Goal: Transaction & Acquisition: Purchase product/service

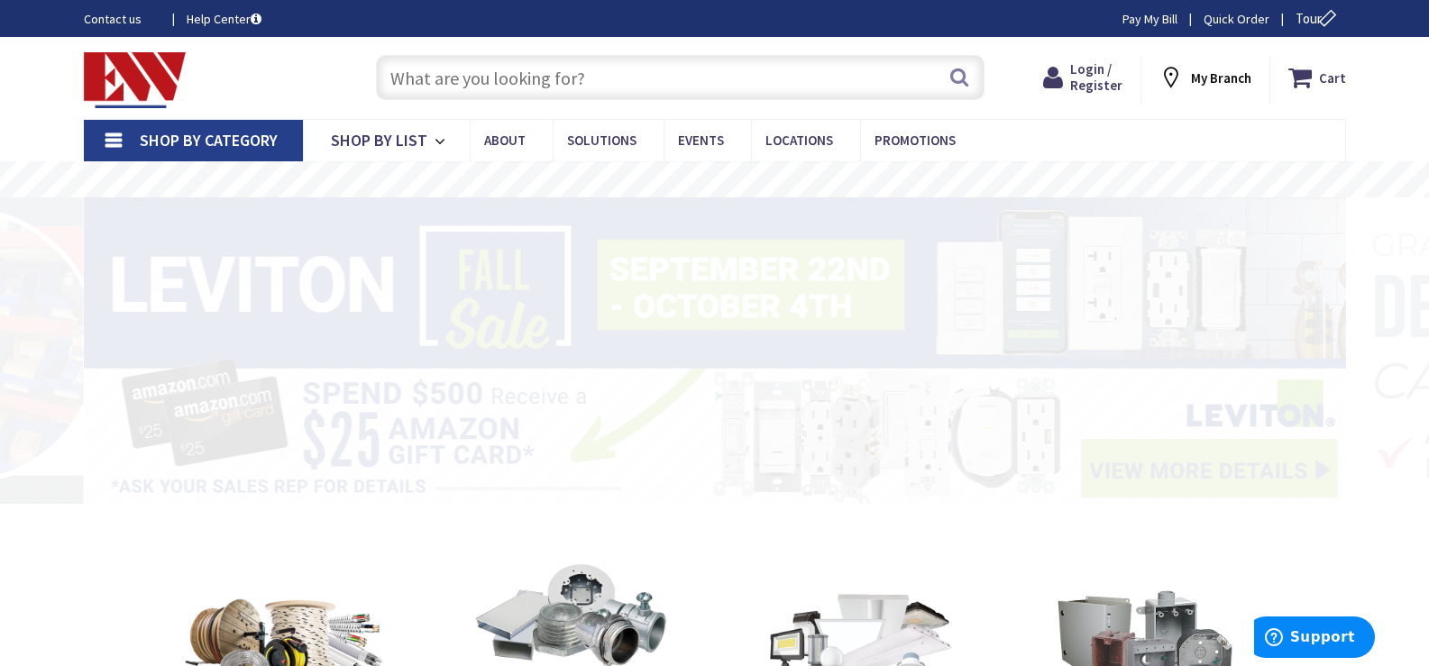
click at [456, 82] on input "text" at bounding box center [680, 77] width 609 height 45
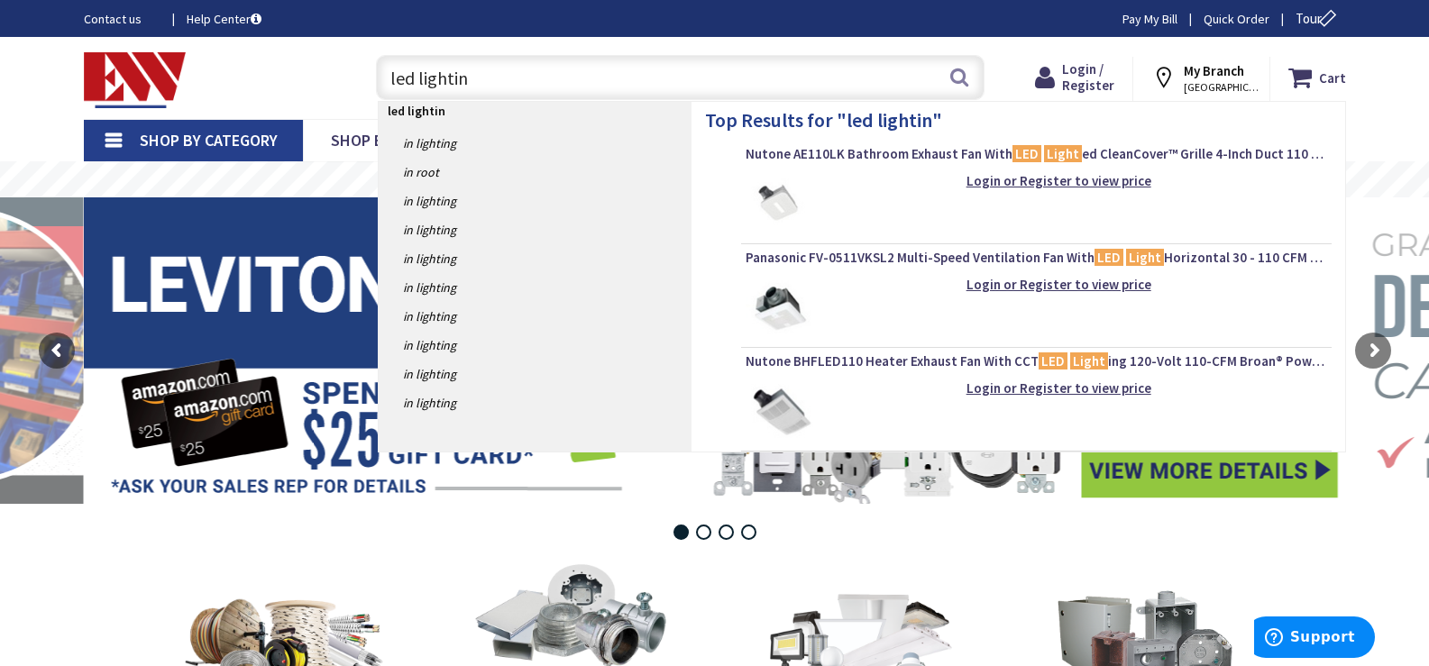
type input "led lighting"
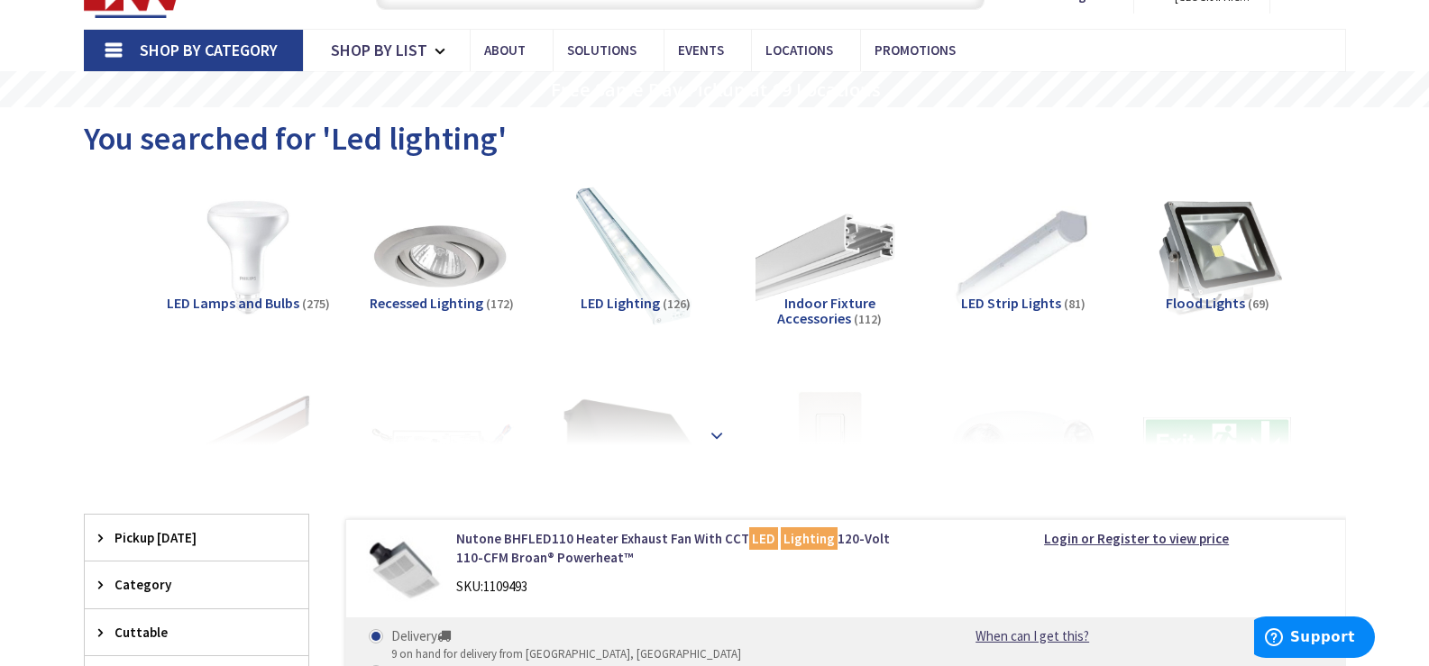
scroll to position [180, 0]
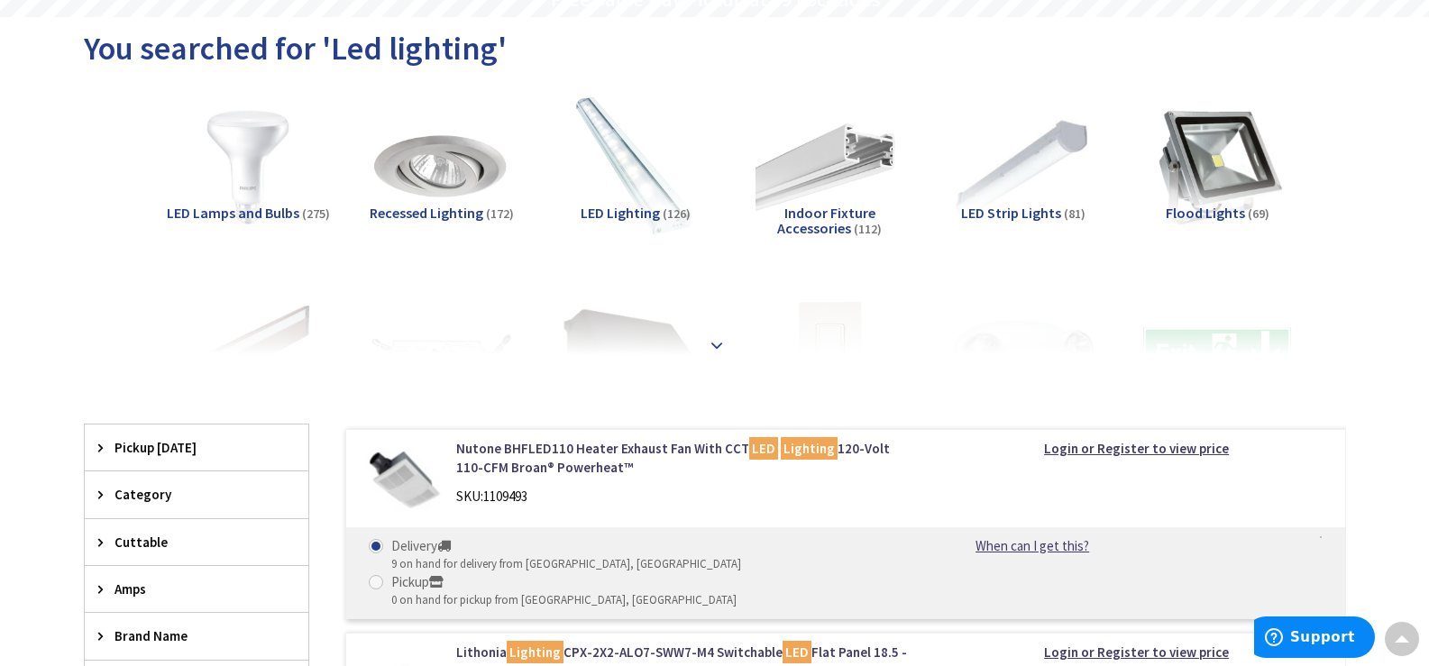
click at [714, 335] on strong at bounding box center [717, 345] width 22 height 20
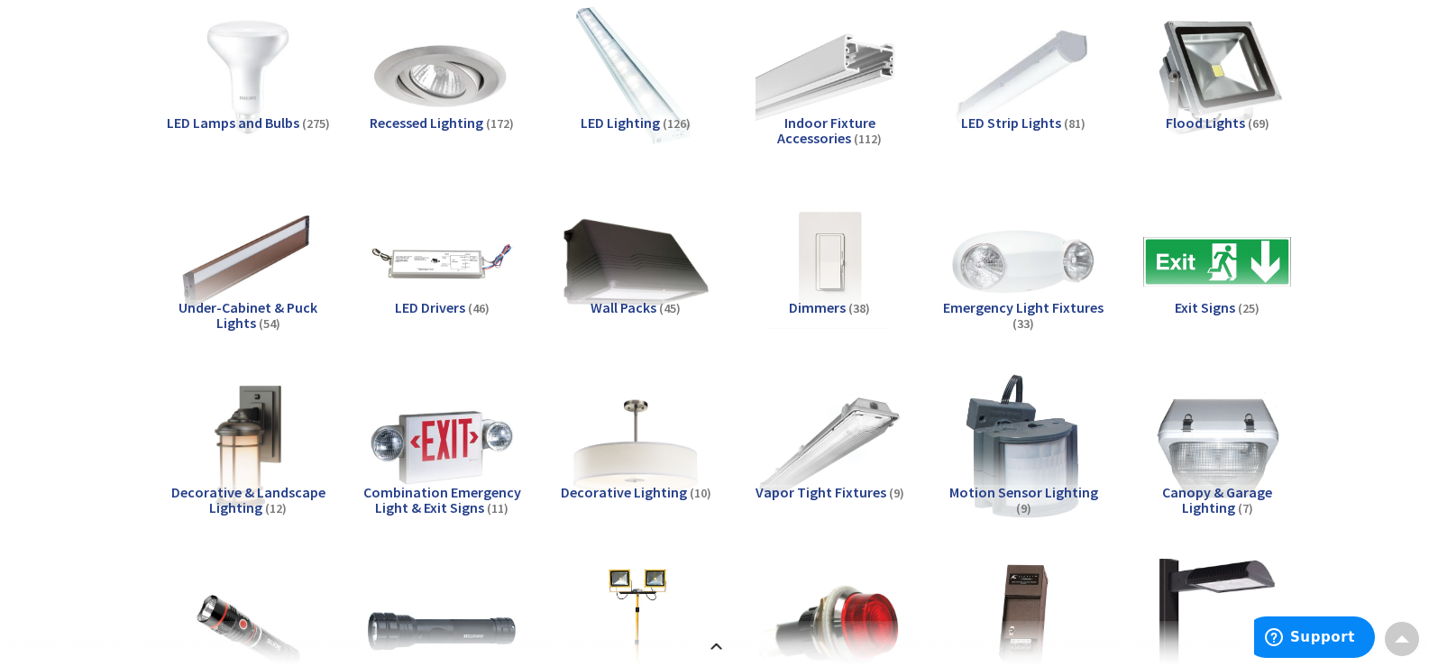
scroll to position [361, 0]
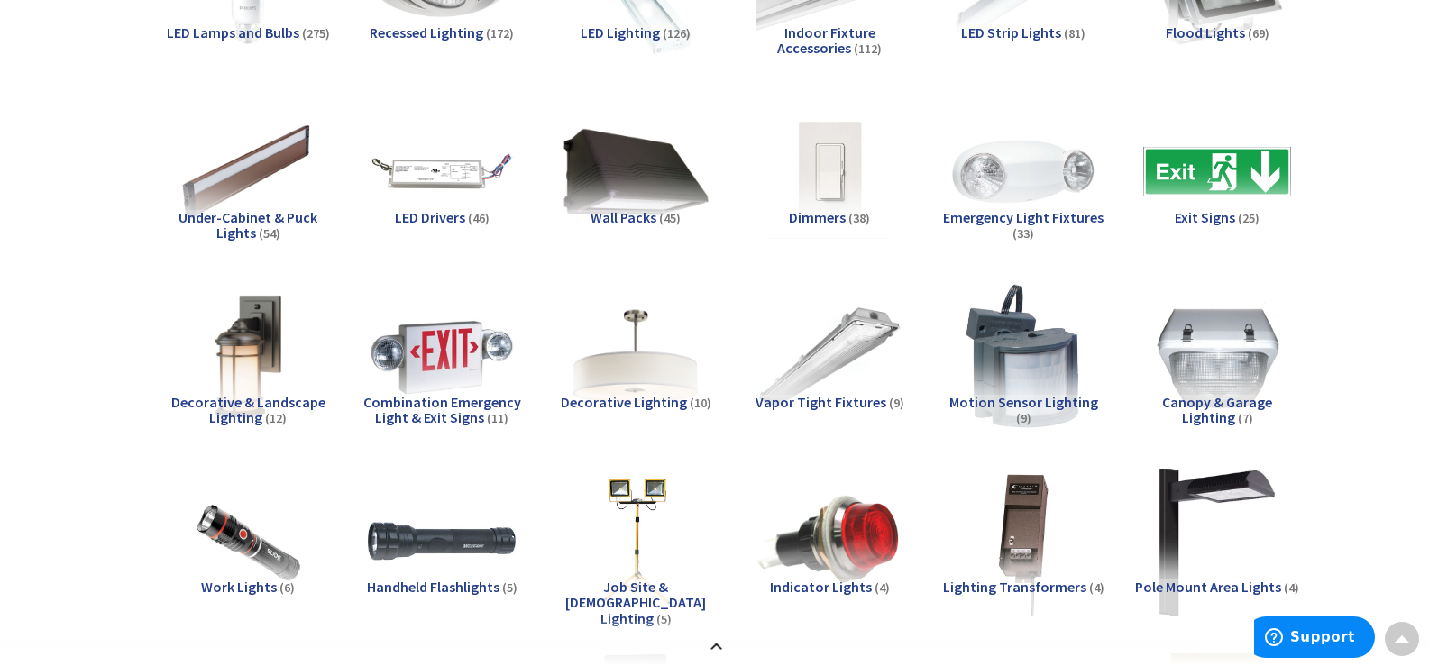
click at [821, 399] on span "Vapor Tight Fixtures" at bounding box center [821, 402] width 131 height 18
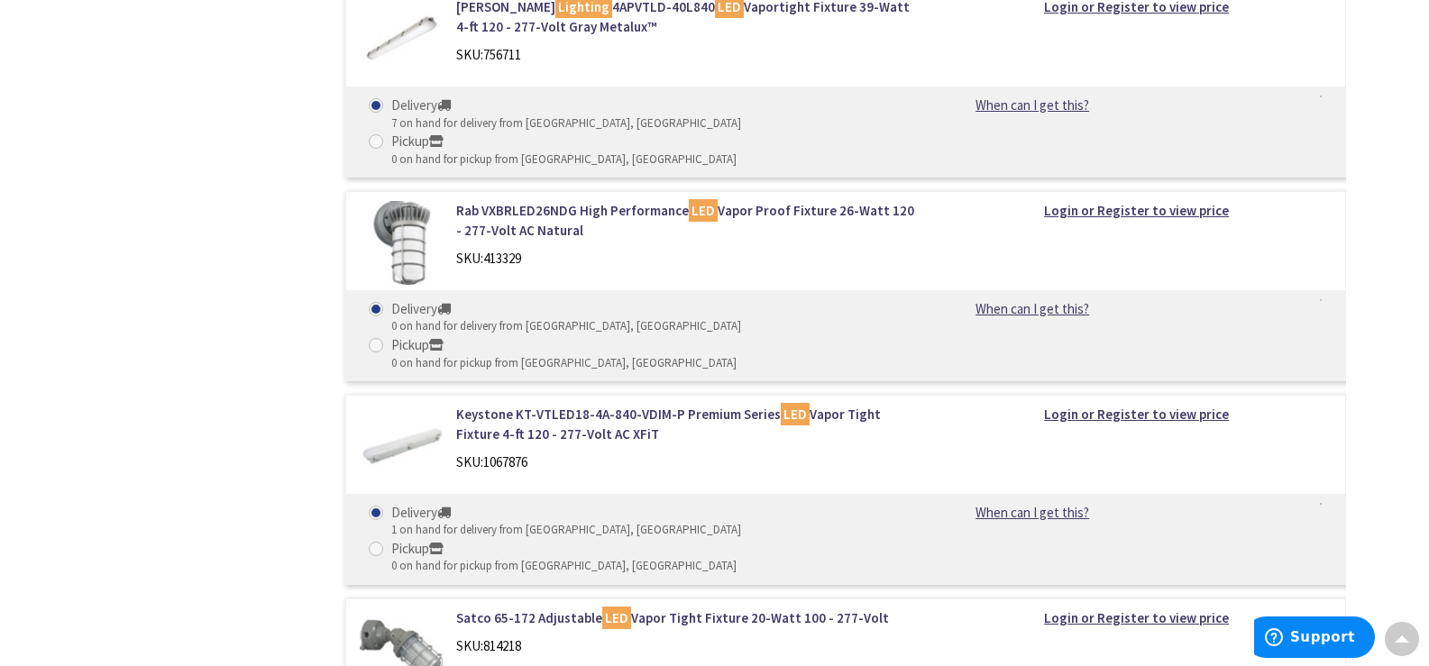
scroll to position [2536, 0]
